Goal: Task Accomplishment & Management: Manage account settings

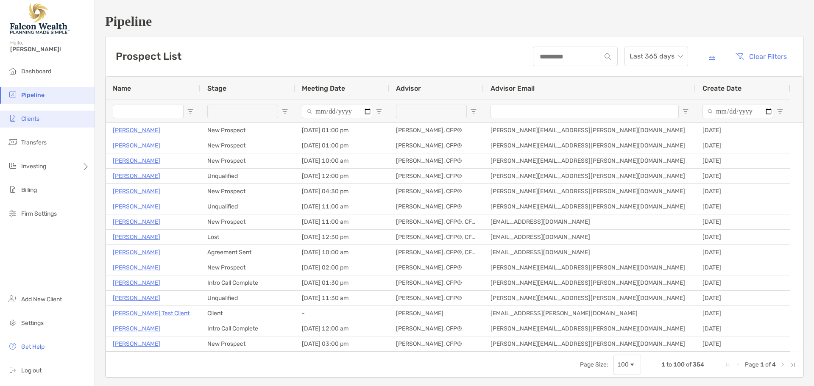
click at [48, 118] on li "Clients" at bounding box center [47, 119] width 95 height 17
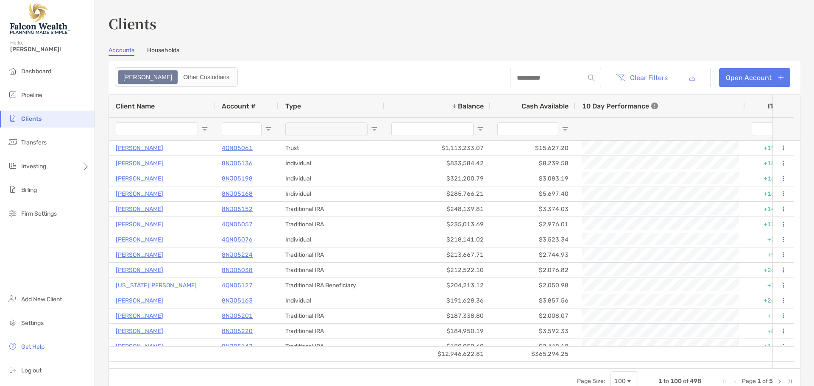
click at [514, 70] on div at bounding box center [555, 78] width 91 height 20
click at [514, 72] on div at bounding box center [555, 78] width 91 height 20
drag, startPoint x: 511, startPoint y: 75, endPoint x: 504, endPoint y: 75, distance: 6.4
click at [511, 75] on input at bounding box center [547, 77] width 74 height 7
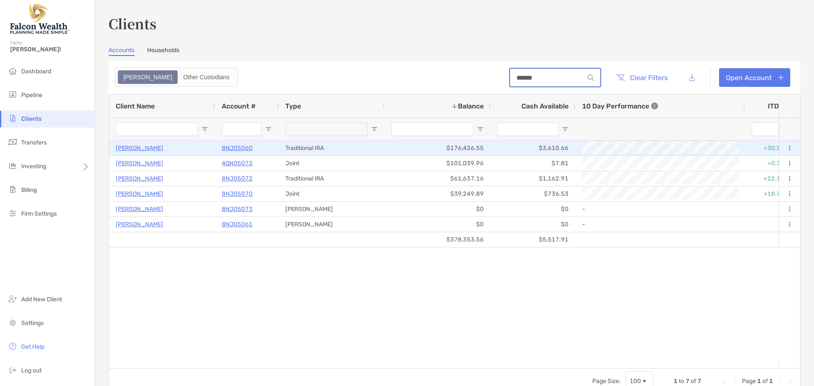
type input "******"
click at [789, 149] on icon at bounding box center [789, 148] width 1 height 6
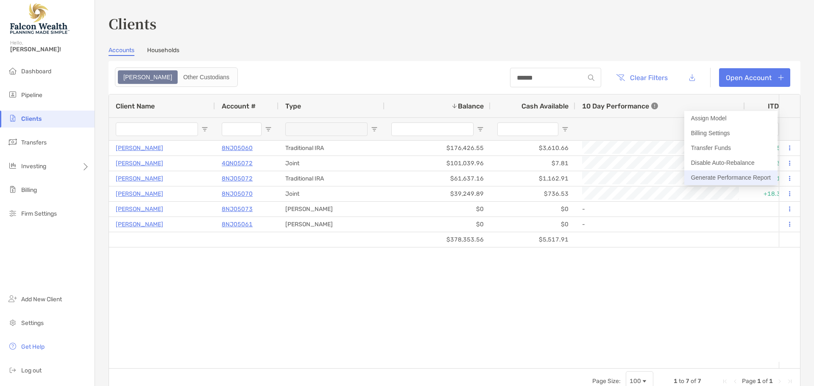
click at [738, 173] on button "Generate Performance Report" at bounding box center [731, 178] width 93 height 15
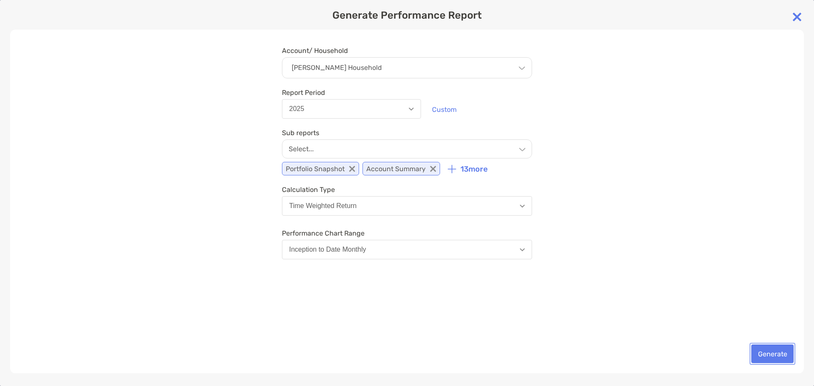
click at [763, 355] on button "Generate" at bounding box center [773, 354] width 42 height 19
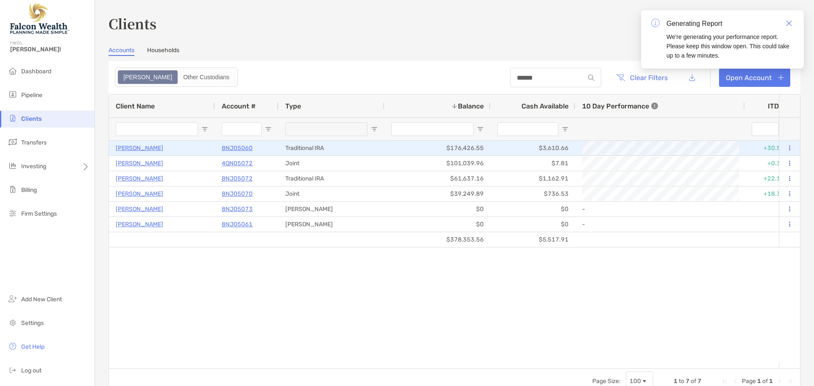
click at [233, 145] on p "8NJ05060" at bounding box center [237, 148] width 31 height 11
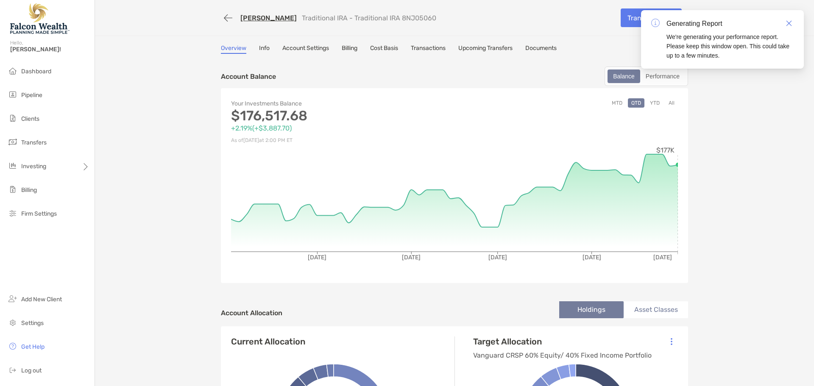
click at [655, 101] on button "YTD" at bounding box center [655, 102] width 17 height 9
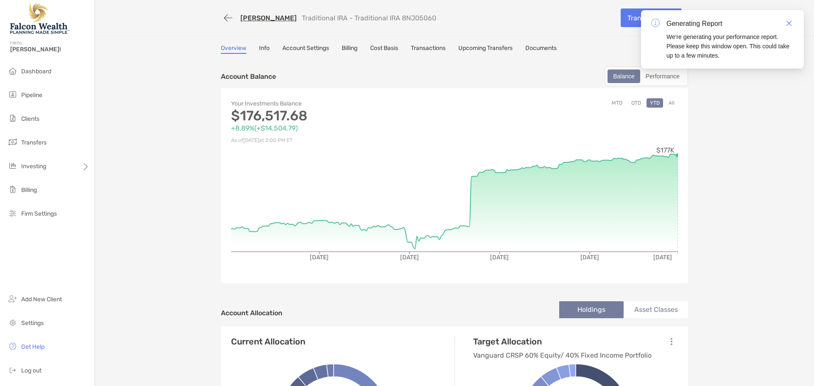
click at [421, 46] on link "Transactions" at bounding box center [428, 49] width 35 height 9
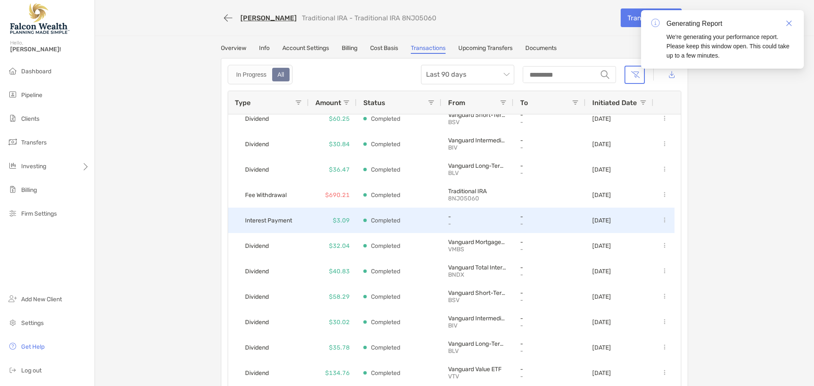
scroll to position [85, 0]
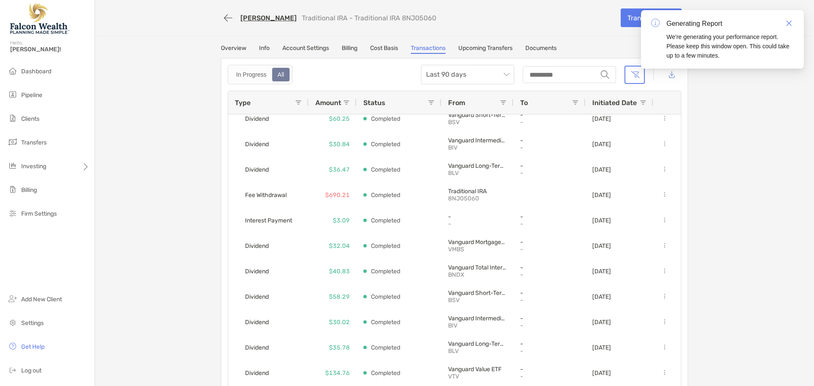
click at [345, 45] on link "Billing" at bounding box center [350, 49] width 16 height 9
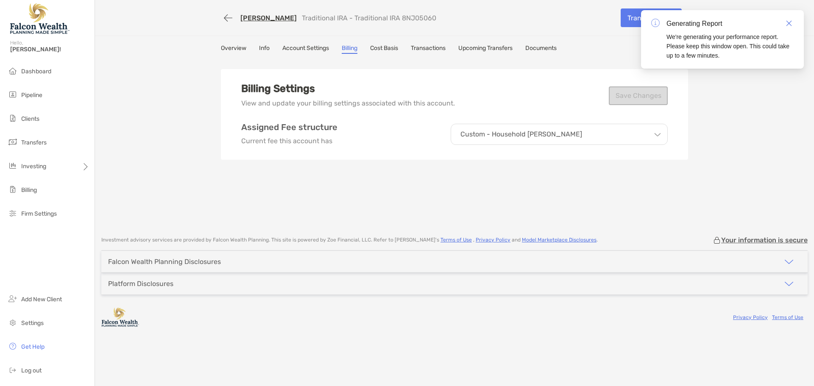
click at [432, 49] on link "Transactions" at bounding box center [428, 49] width 35 height 9
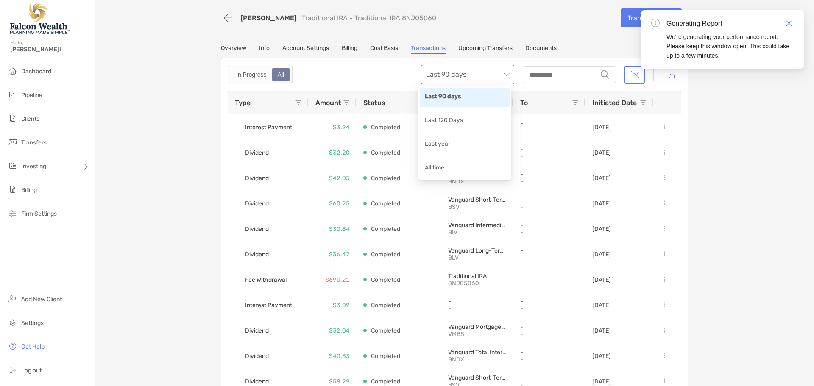
click at [470, 74] on span "Last 90 days" at bounding box center [467, 74] width 83 height 19
click at [458, 122] on div "Last 120 Days" at bounding box center [465, 121] width 80 height 11
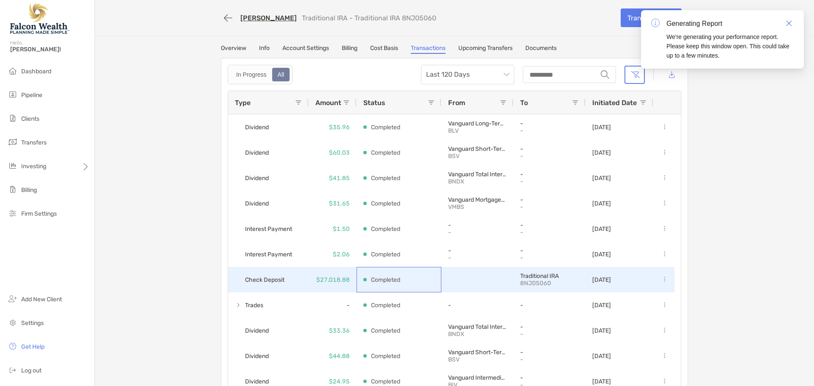
click at [372, 276] on p "Completed" at bounding box center [385, 280] width 29 height 11
click at [336, 278] on p "$27,018.88" at bounding box center [333, 280] width 34 height 11
click at [280, 280] on span "Check Deposit" at bounding box center [264, 280] width 39 height 14
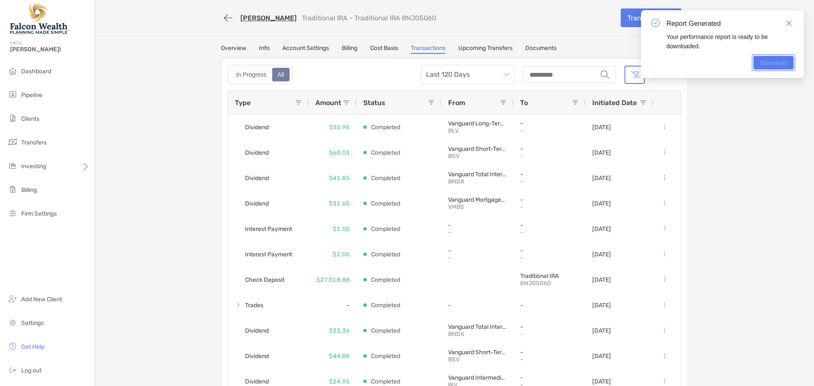
click at [773, 60] on link "Download" at bounding box center [774, 63] width 40 height 14
click at [789, 23] on img "Close" at bounding box center [789, 23] width 6 height 6
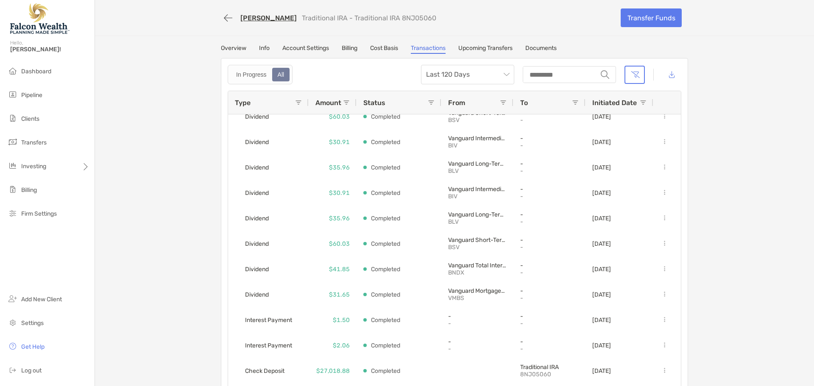
scroll to position [467, 0]
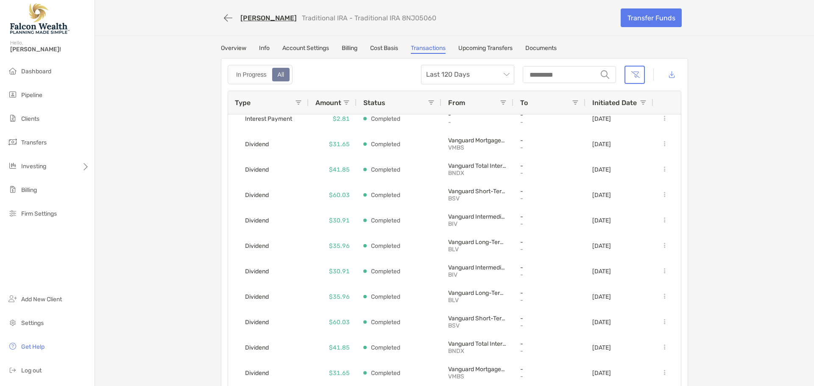
click at [164, 152] on div "[PERSON_NAME] Traditional IRA - Traditional IRA 8NJ05060 Transfer Funds Overvie…" at bounding box center [454, 199] width 719 height 399
